Goal: Task Accomplishment & Management: Use online tool/utility

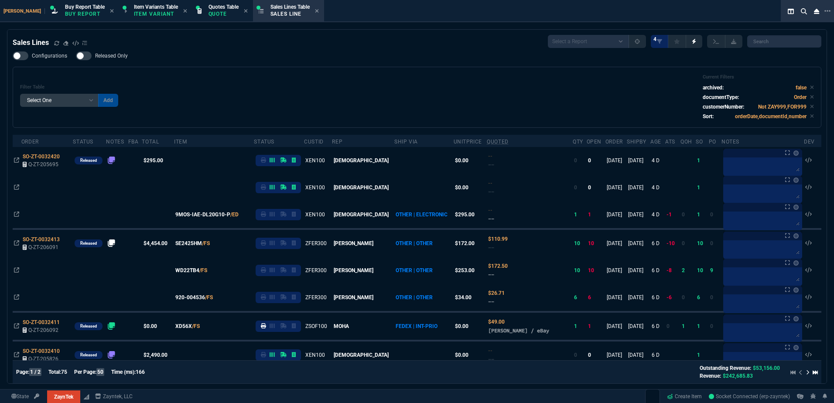
select select "1: BROV"
select select
click at [206, 100] on div "Filter Table Select One Add Filter () Age () ATS () Cond (itemVariantCode) Cust…" at bounding box center [417, 97] width 794 height 46
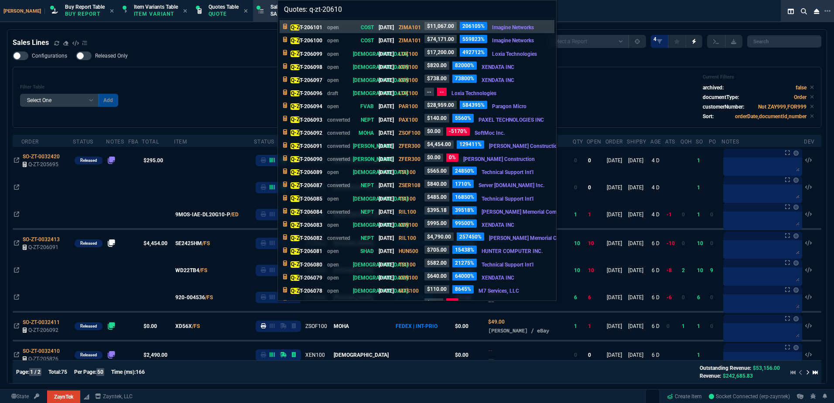
type input "Quotes: q-zt-206101"
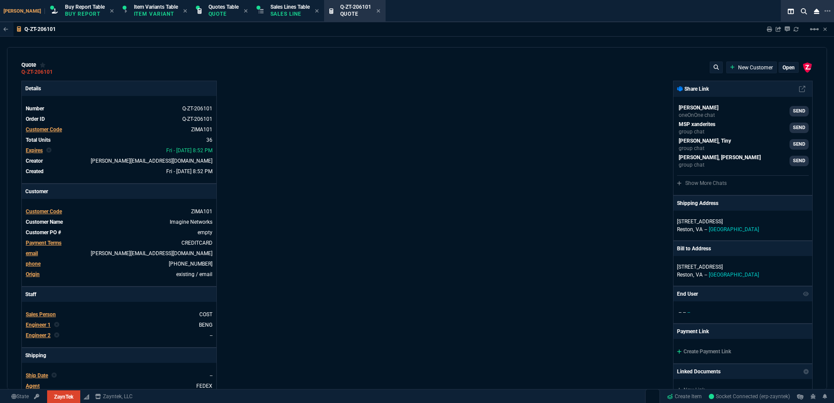
type input "20"
type input "495"
type input "8"
type input "70"
type input "17"
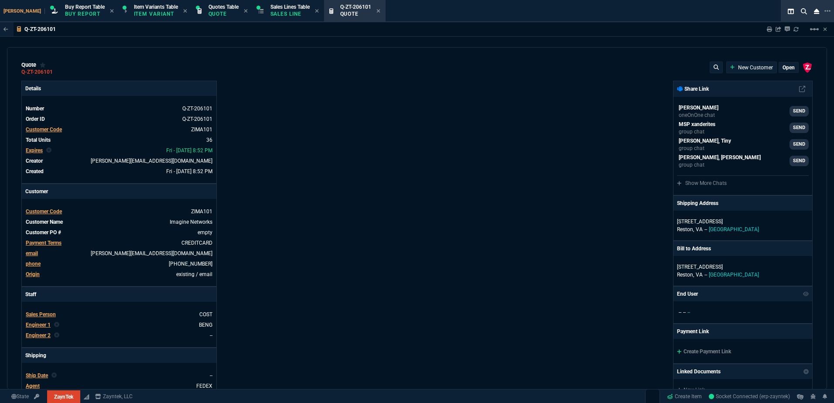
type input "10"
type input "53"
type input "260"
type input "56"
type input "125"
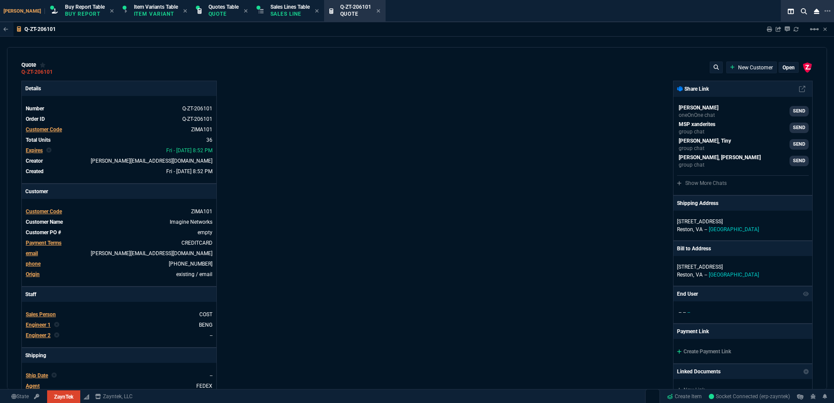
type input "64"
type input "70"
type input "0"
type input "29"
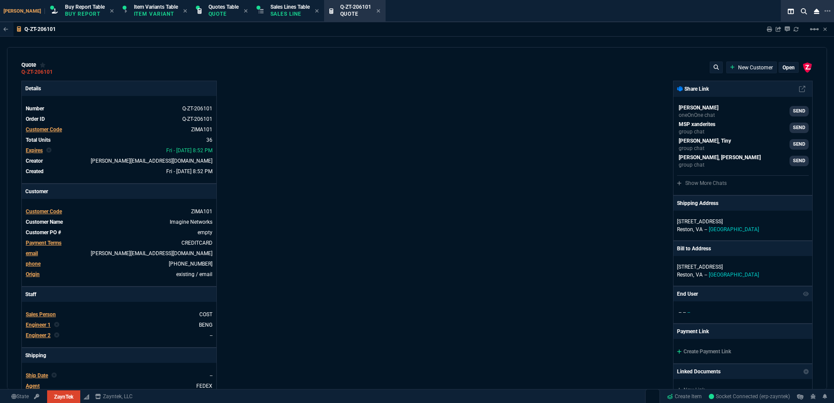
type input "200"
type input "16"
type input "55"
type input "67"
type input "130"
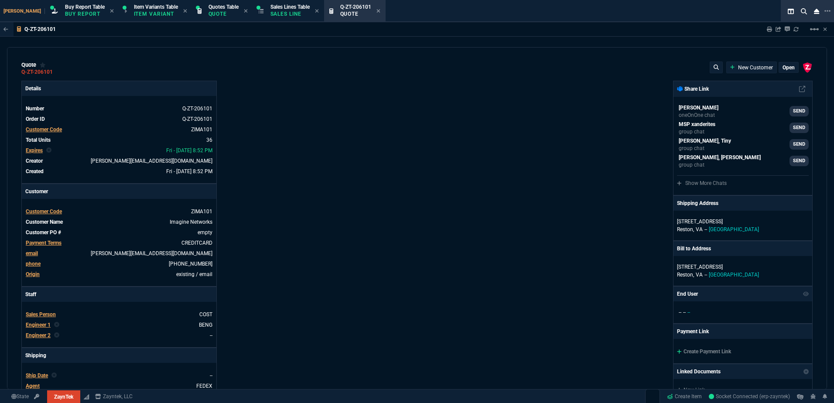
type input "84"
type input "205"
type input "13"
type input "15"
type input "20"
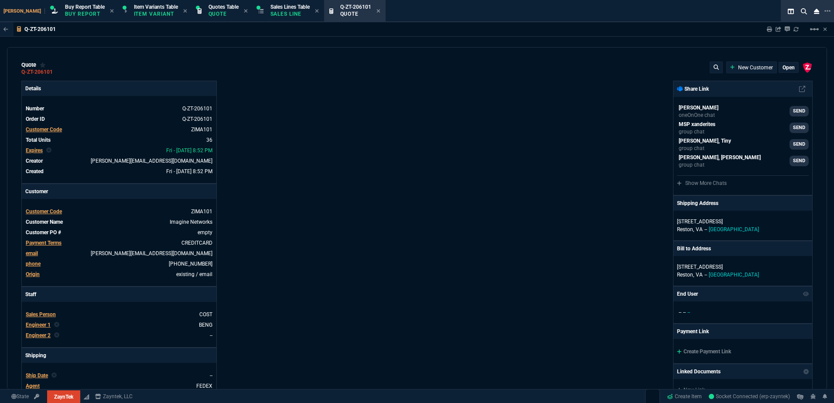
type input "10"
type input "17"
type input "10"
type input "43"
type input "75"
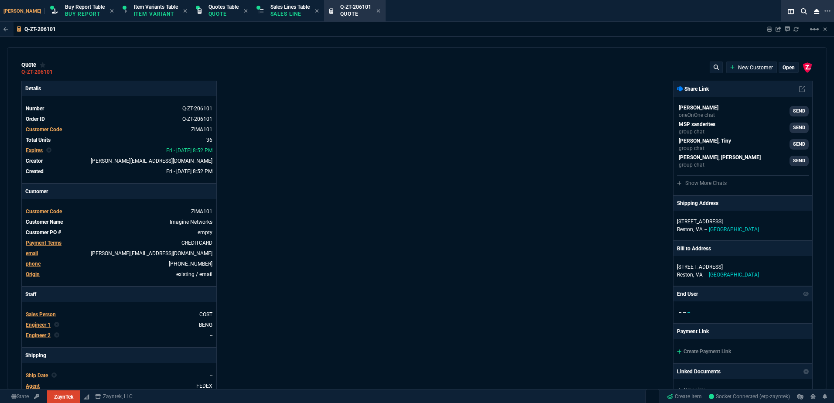
type input "20"
type input "25"
type input "80"
type input "4"
type input "17"
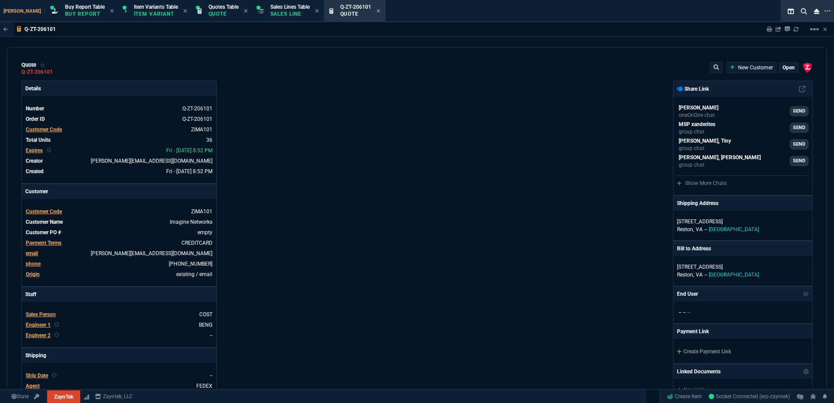
type input "10"
type input "47"
type input "35"
type input "0"
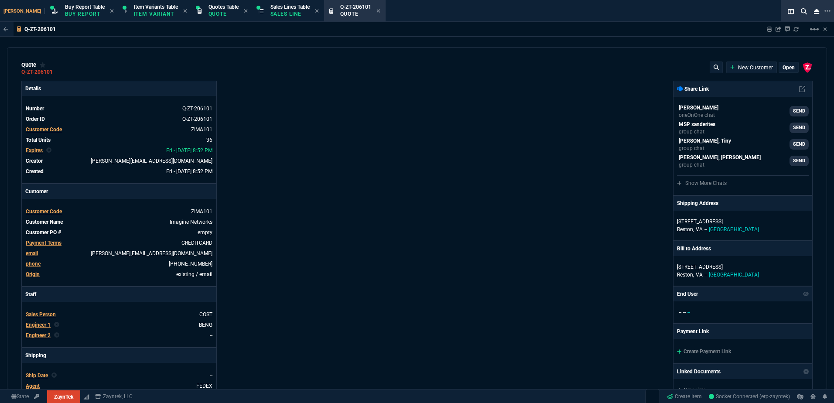
type input "11"
type input "124"
type input "11"
type input "15"
type input "6049.97"
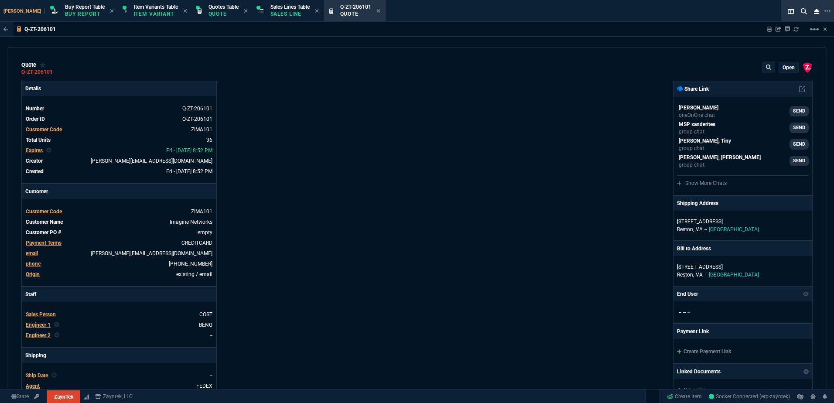
type input "249600"
type input "1950"
type input "89600"
type input "129"
type input "6100"
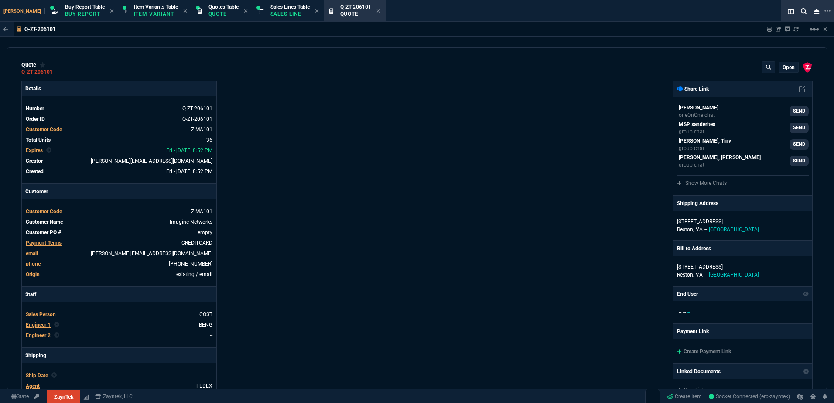
type input "2498"
type input "49600"
type input "496.8"
type input "22600"
type input "202"
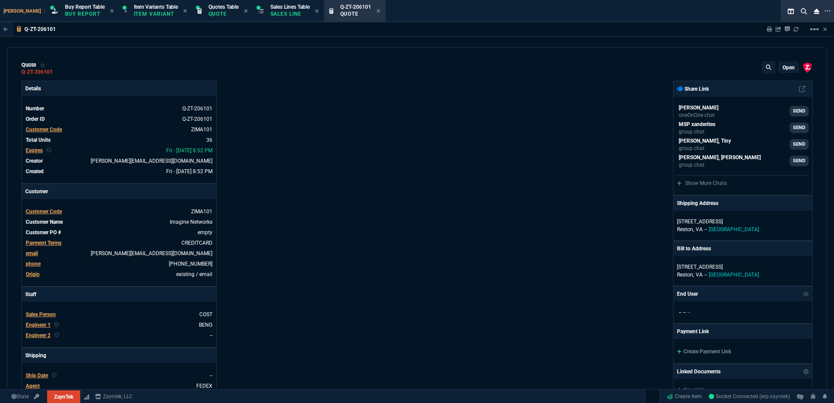
type input "11100"
type input "38"
type input "2100"
type input "2619"
type input "69600"
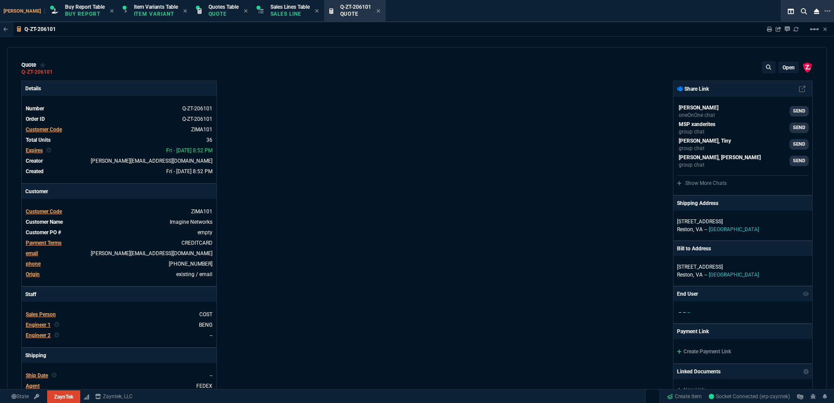
type input "1325"
type input "485"
type input "19600"
type input "584.39"
type input "24600"
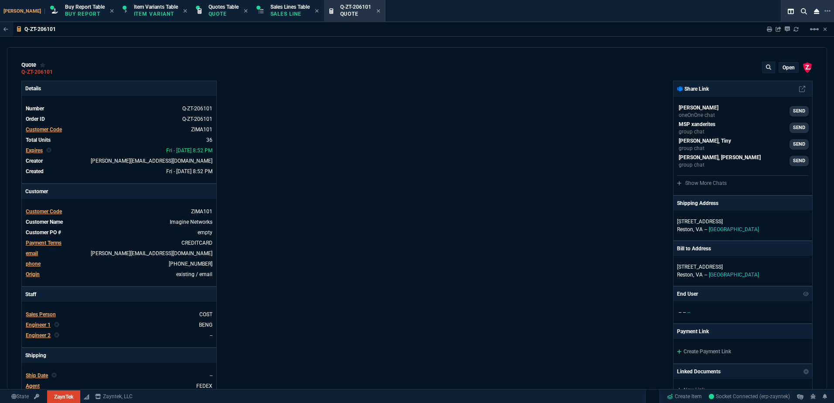
type input "184"
type input "11600"
type input "701"
type input "5100"
type input "138"
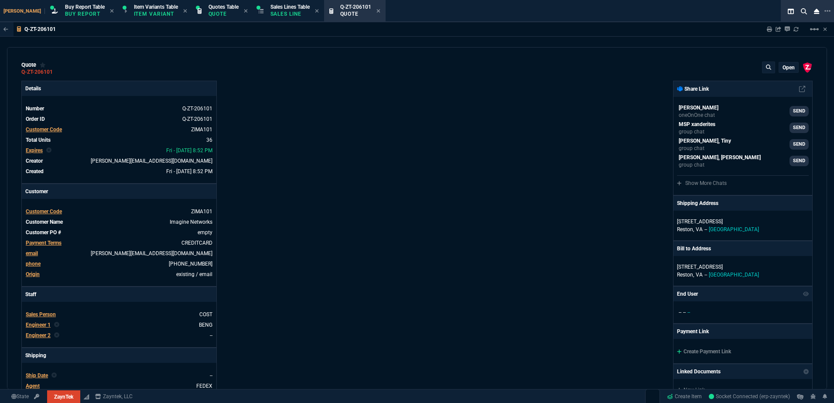
type input "6100"
type input "399"
type input "17600"
type input "524"
type input "12600"
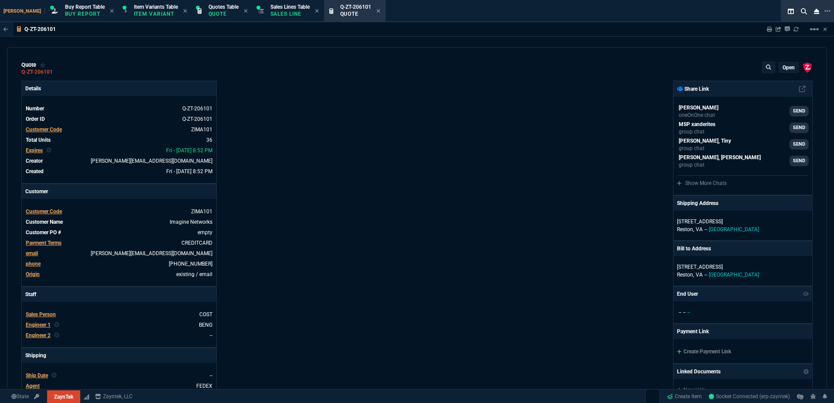
type input "11"
type input "600"
type input "50"
type input "164"
type input "7600"
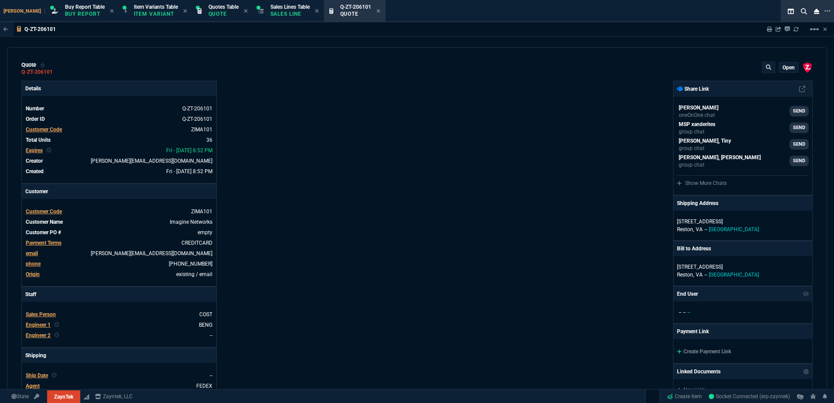
type input "0"
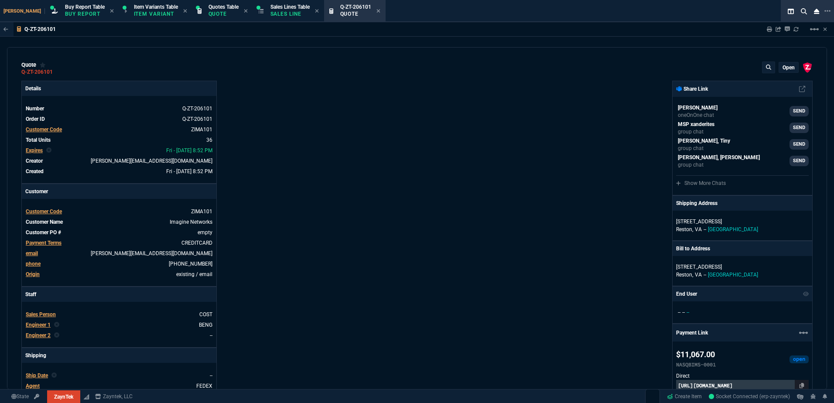
type input "59"
type input "54"
type input "53"
type input "80"
type input "55"
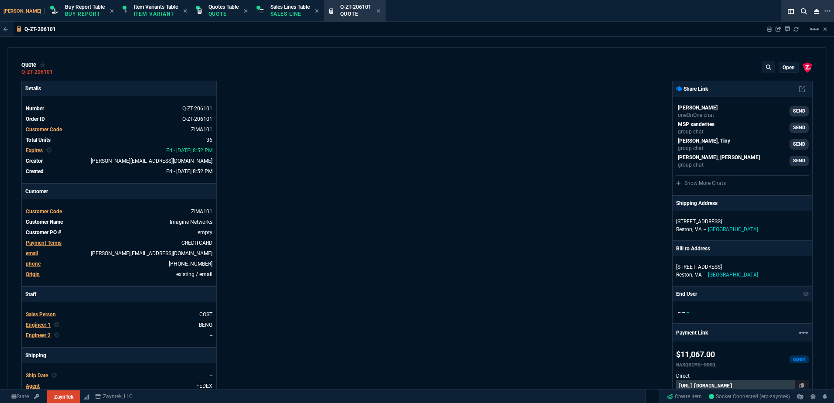
type input "46"
type input "47"
type input "73"
type input "74"
type input "60"
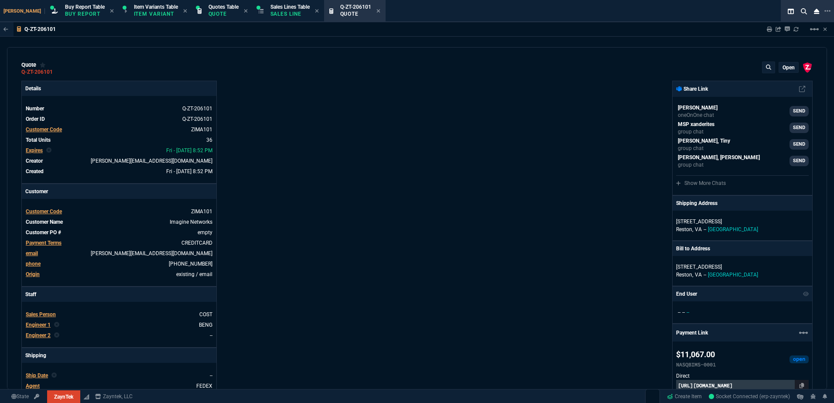
type input "58"
type input "38"
type input "93"
type input "57"
type input "56"
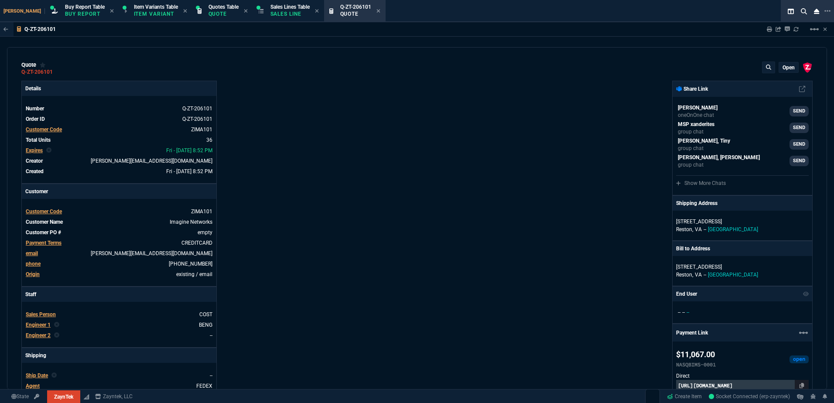
type input "76"
type input "55"
type input "54"
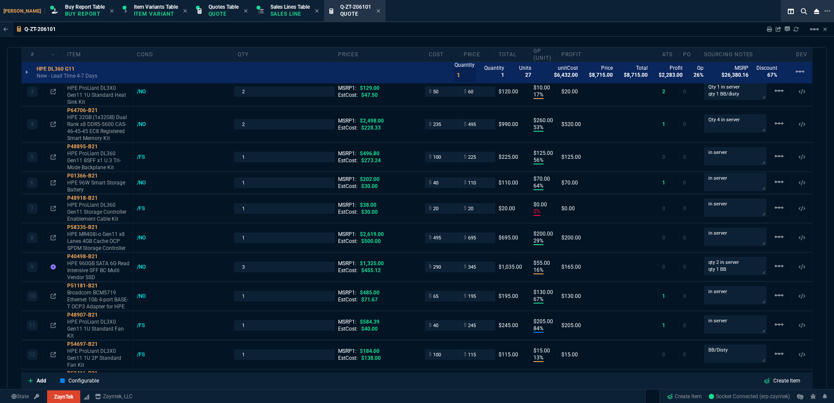
scroll to position [581, 0]
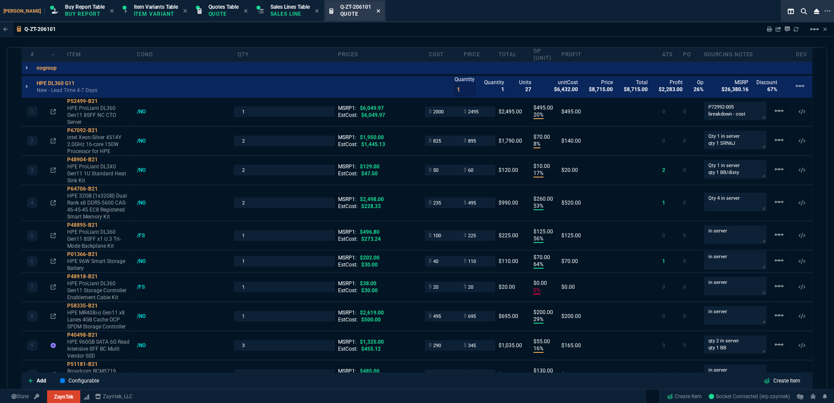
drag, startPoint x: 281, startPoint y: 14, endPoint x: 363, endPoint y: 12, distance: 82.0
click at [281, 14] on p "Sales Line" at bounding box center [289, 13] width 39 height 7
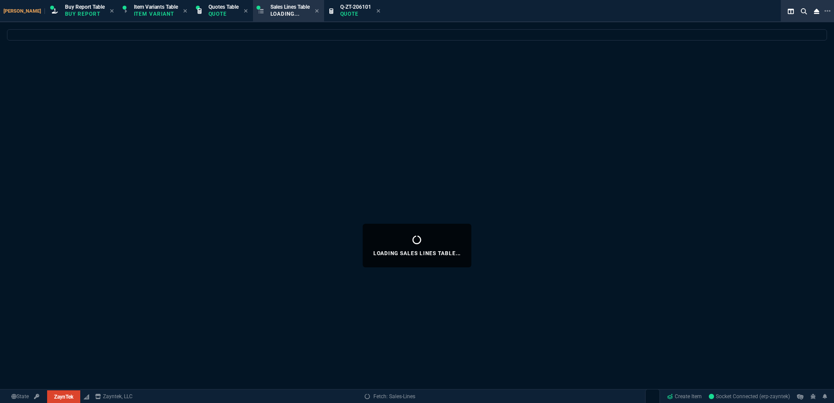
click at [376, 12] on icon at bounding box center [377, 10] width 3 height 3
select select
